Goal: Transaction & Acquisition: Purchase product/service

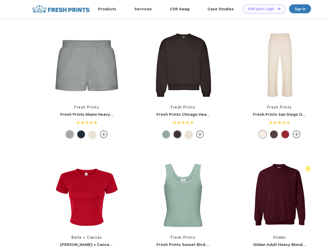
scroll to position [0, 0]
click at [262, 9] on link "Add your Logo Design Tool" at bounding box center [264, 8] width 43 height 9
click at [0, 0] on div "Design Tool" at bounding box center [0, 0] width 0 height 0
click at [277, 9] on link "Add your Logo Design Tool" at bounding box center [264, 8] width 43 height 9
click at [87, 65] on img at bounding box center [87, 65] width 69 height 69
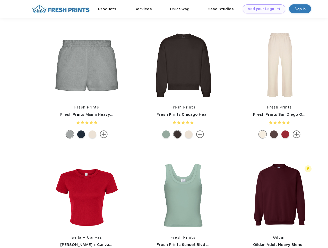
click at [70, 134] on div at bounding box center [70, 134] width 8 height 8
click at [81, 134] on div at bounding box center [81, 134] width 8 height 8
click at [93, 134] on div at bounding box center [93, 134] width 8 height 8
click at [183, 65] on img at bounding box center [183, 65] width 69 height 69
click at [166, 134] on div at bounding box center [166, 134] width 8 height 8
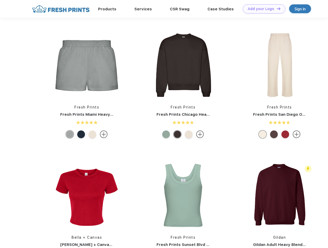
click at [178, 134] on div at bounding box center [178, 134] width 8 height 8
